Goal: Transaction & Acquisition: Download file/media

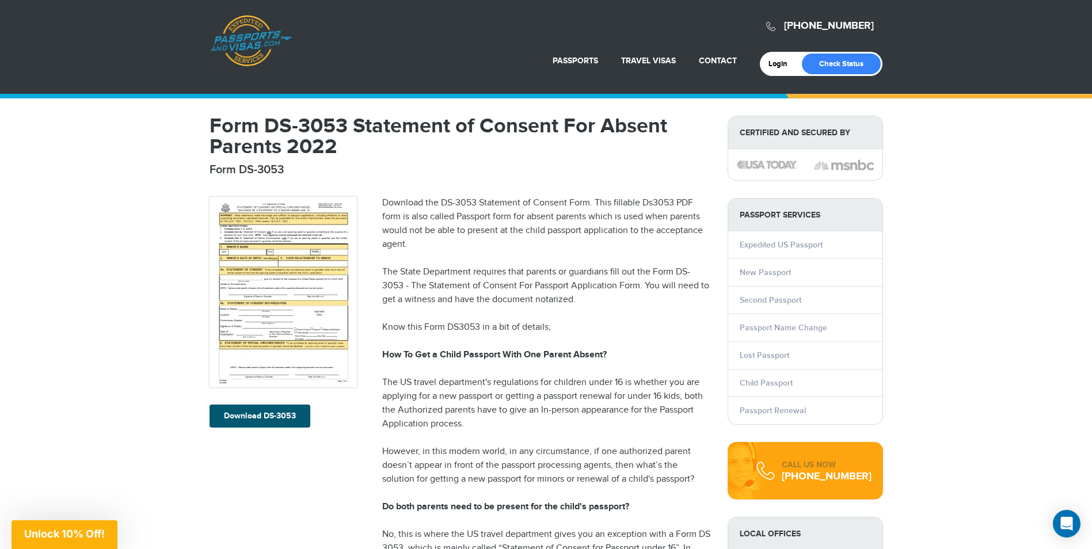
click at [270, 413] on link "Download DS-3053" at bounding box center [260, 416] width 101 height 23
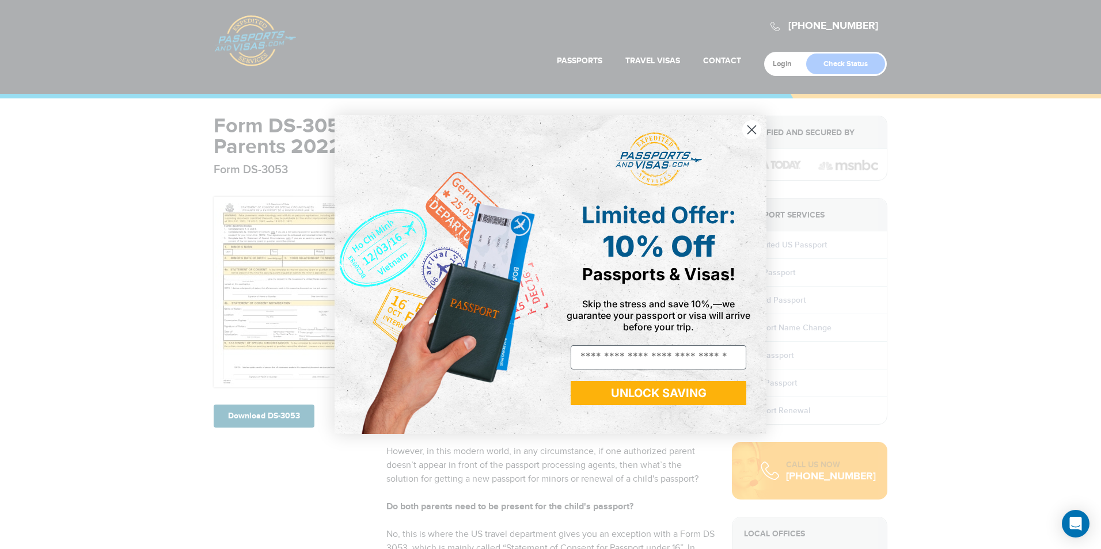
click at [756, 127] on circle "Close dialog" at bounding box center [751, 129] width 19 height 19
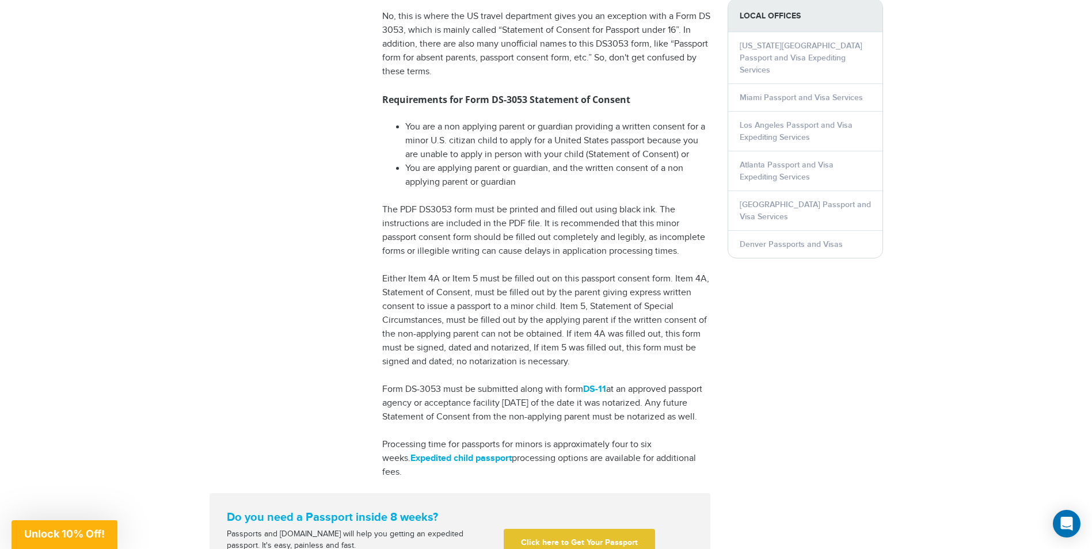
scroll to position [691, 0]
